Goal: Find specific page/section: Find specific page/section

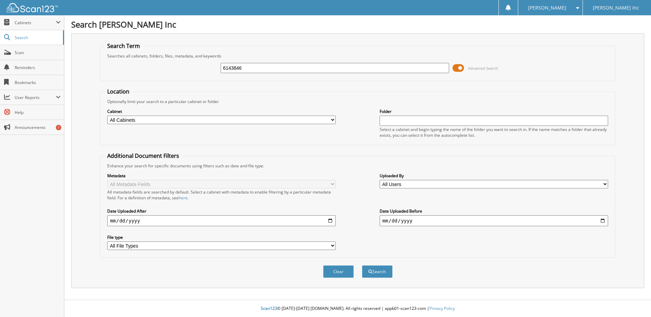
type input "6143846"
click at [362, 265] on button "Search" at bounding box center [377, 271] width 31 height 13
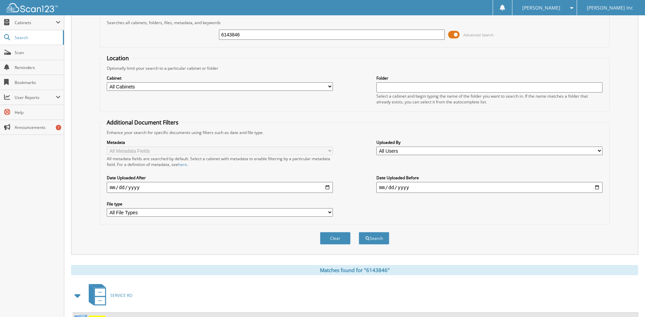
scroll to position [101, 0]
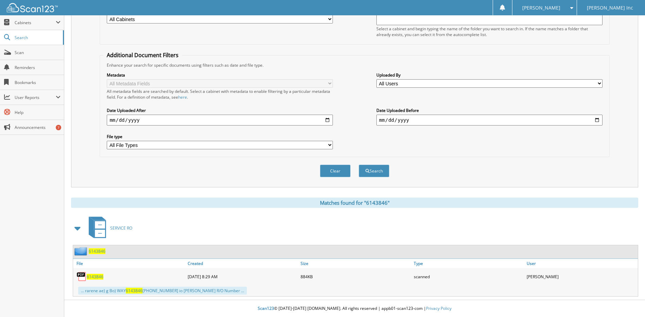
click at [96, 277] on span "6143846" at bounding box center [95, 277] width 17 height 6
